Goal: Obtain resource: Obtain resource

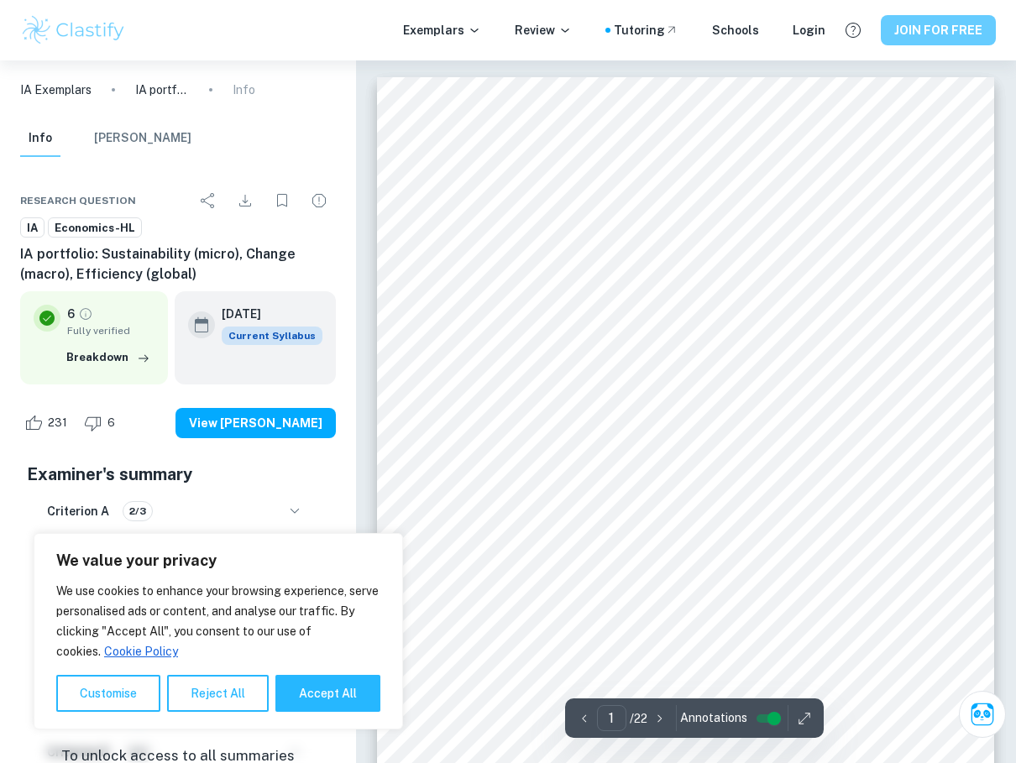
scroll to position [829, 0]
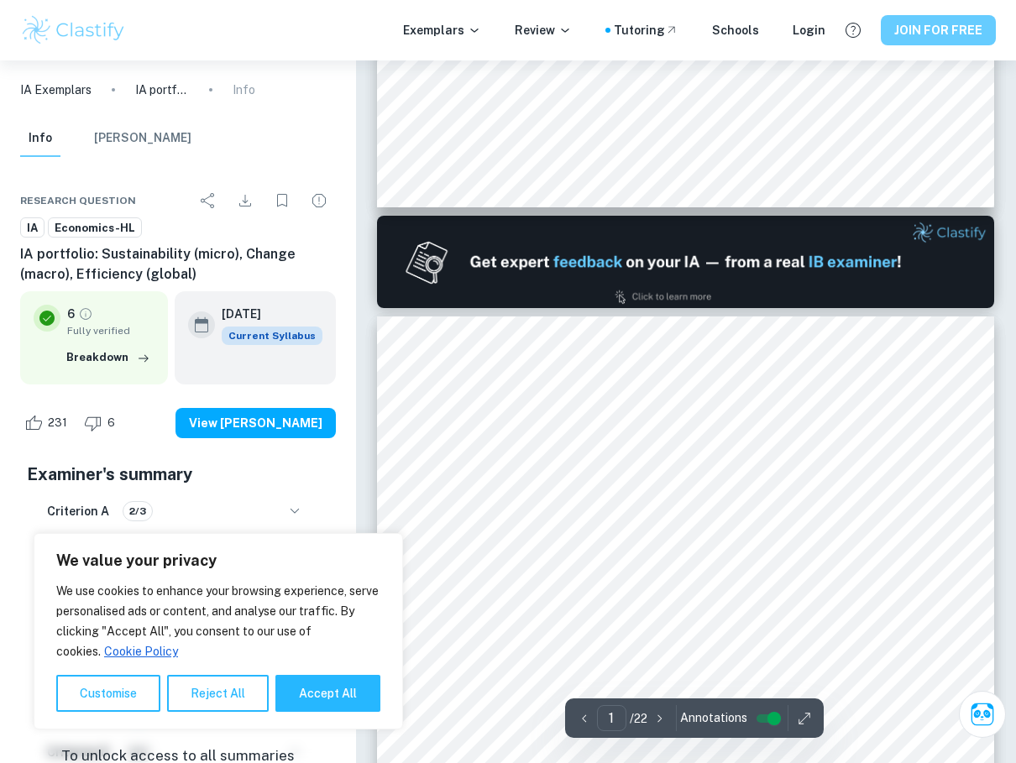
type input "2"
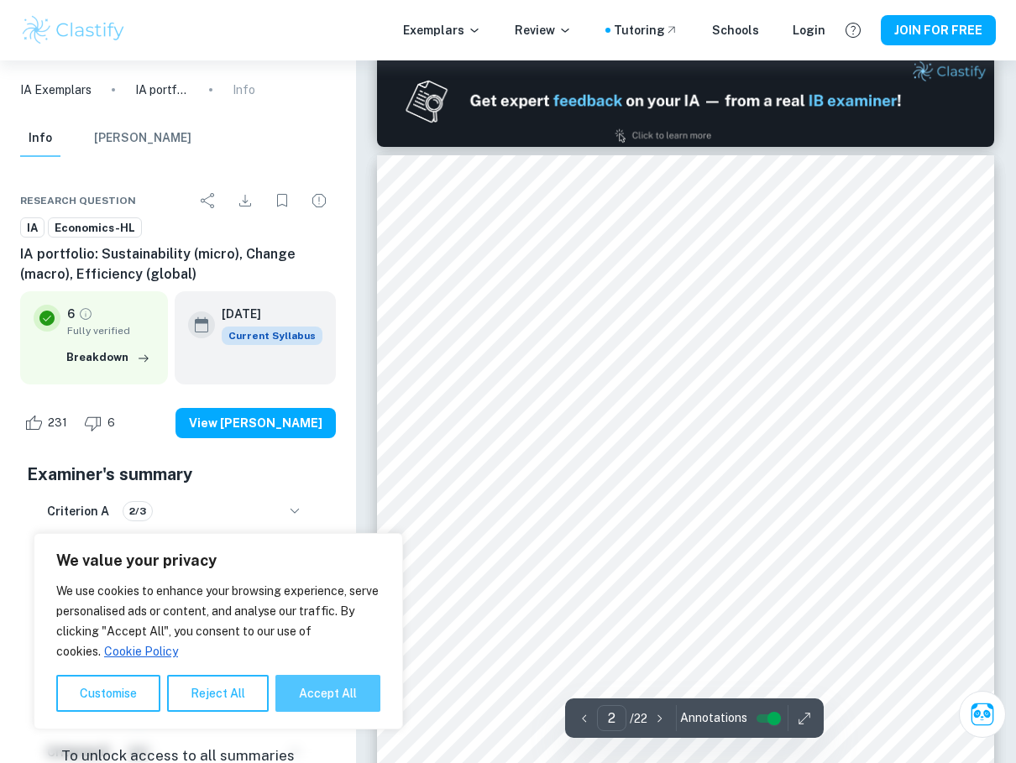
click at [325, 692] on button "Accept All" at bounding box center [327, 693] width 105 height 37
checkbox input "true"
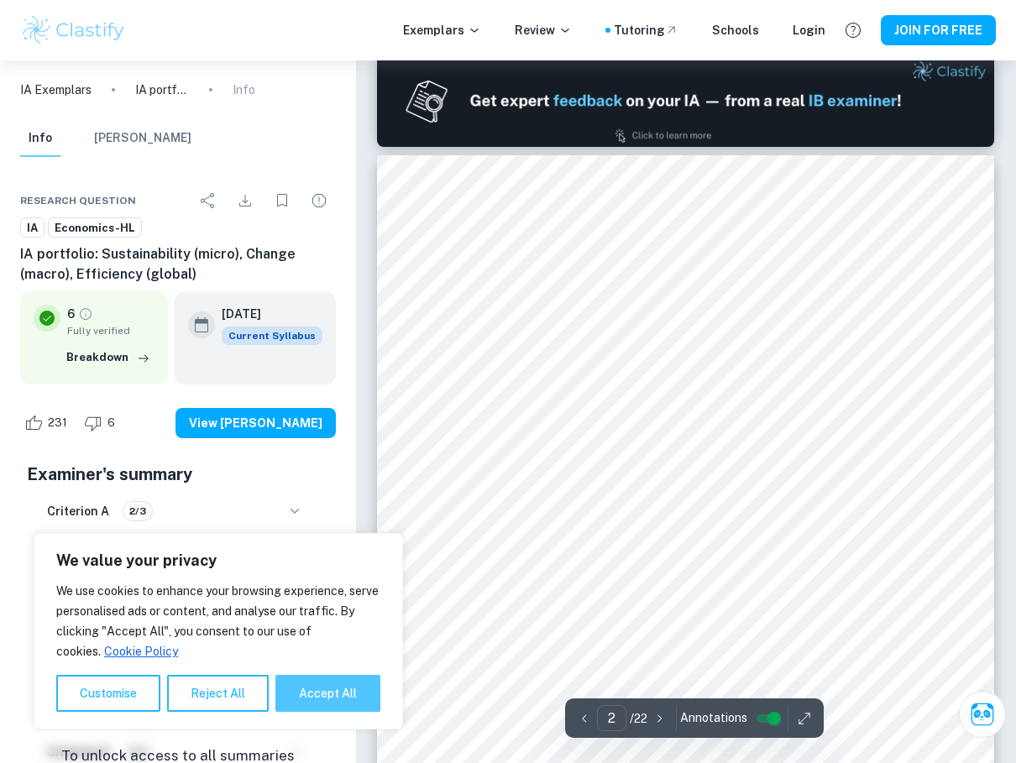
checkbox input "true"
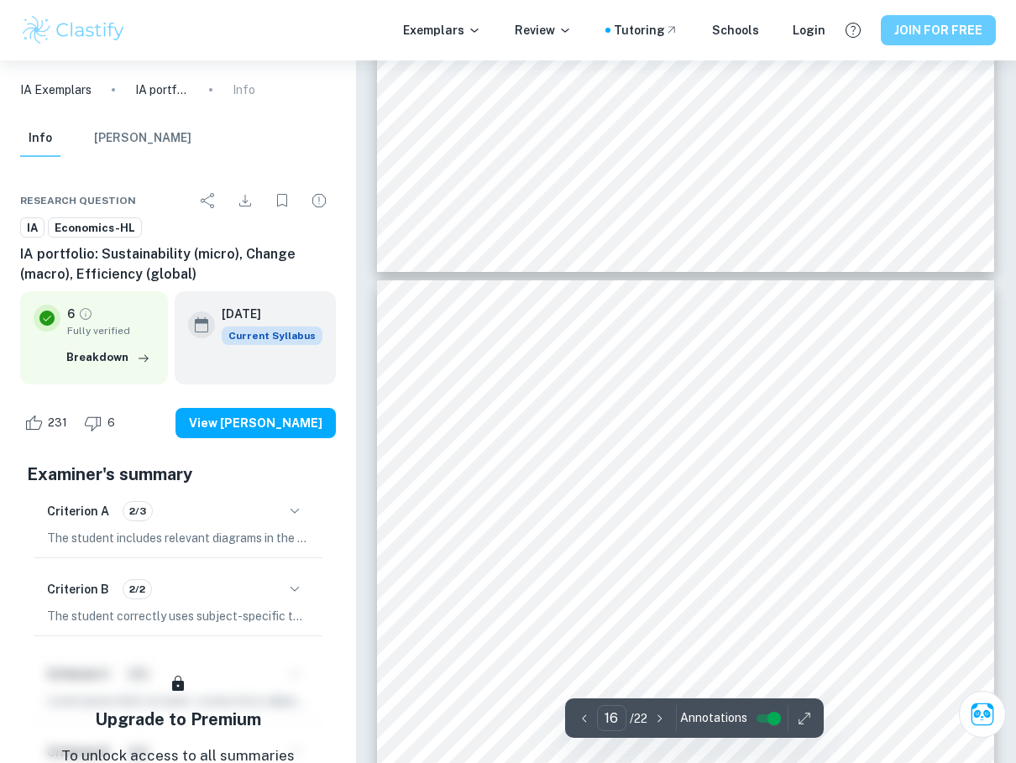
scroll to position [11933, 0]
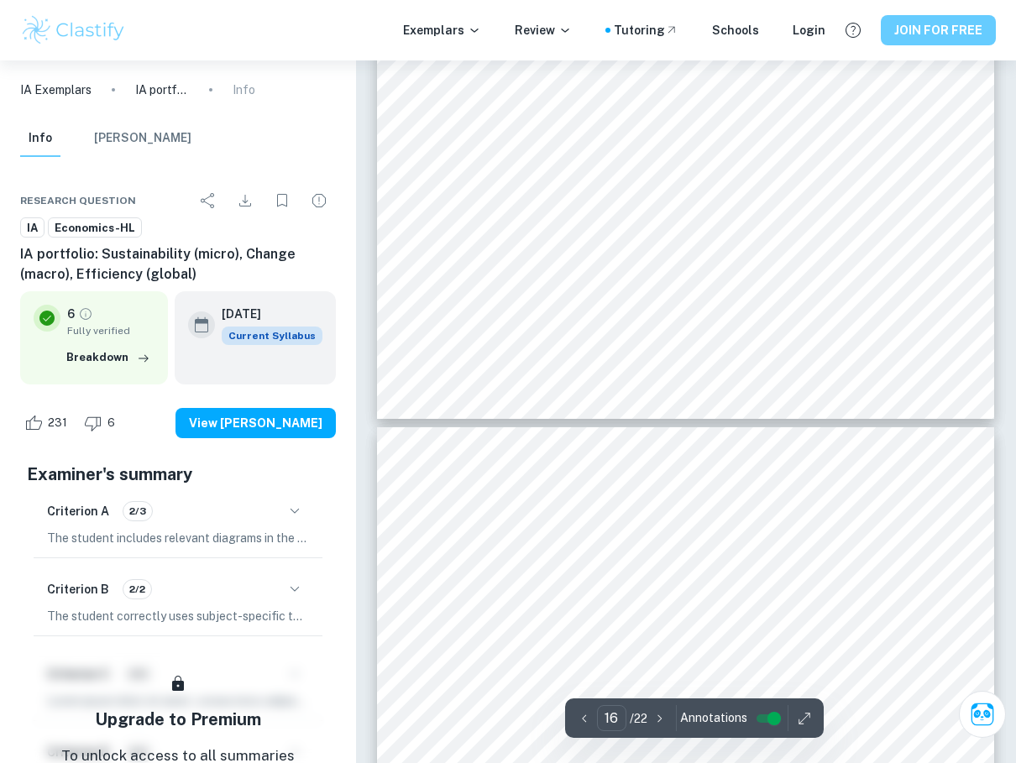
type input "15"
